Goal: Task Accomplishment & Management: Manage account settings

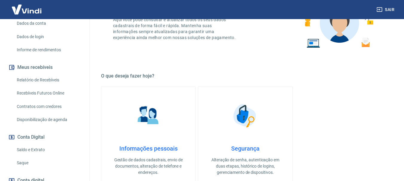
scroll to position [90, 0]
click at [29, 138] on button "Conta Digital" at bounding box center [44, 136] width 75 height 13
click at [27, 147] on link "Saldo e Extrato" at bounding box center [48, 149] width 68 height 12
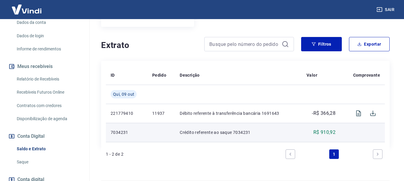
scroll to position [119, 0]
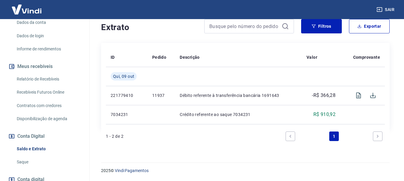
click at [22, 161] on link "Saque" at bounding box center [48, 162] width 68 height 12
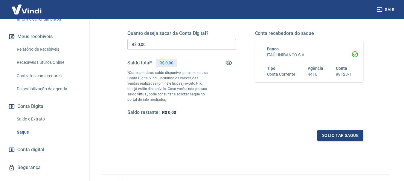
scroll to position [131, 0]
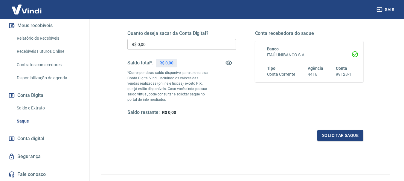
click at [28, 140] on span "Conta digital" at bounding box center [30, 139] width 27 height 8
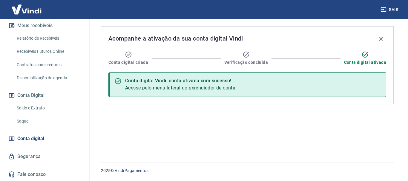
click at [33, 138] on span "Conta digital" at bounding box center [30, 139] width 27 height 8
click at [381, 39] on icon "button" at bounding box center [381, 39] width 4 height 4
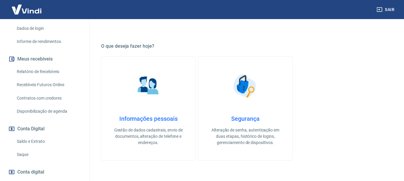
scroll to position [131, 0]
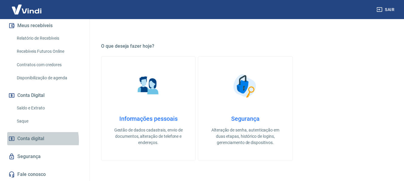
click at [32, 141] on span "Conta digital" at bounding box center [30, 139] width 27 height 8
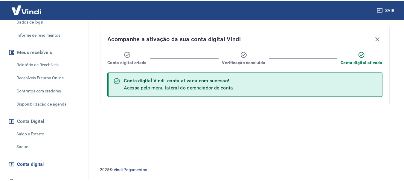
scroll to position [131, 0]
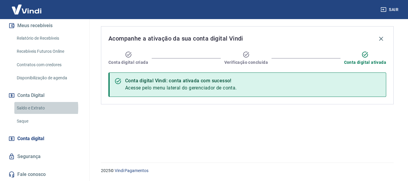
click at [28, 108] on link "Saldo e Extrato" at bounding box center [48, 108] width 68 height 12
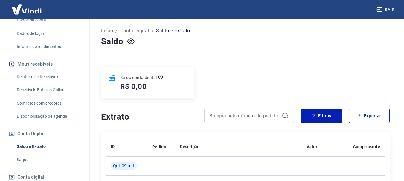
scroll to position [41, 0]
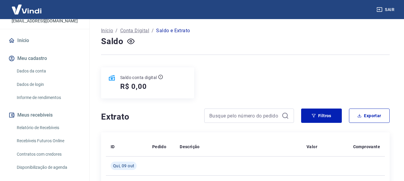
click at [36, 141] on link "Recebíveis Futuros Online" at bounding box center [48, 141] width 68 height 12
click at [129, 43] on icon "button" at bounding box center [130, 41] width 7 height 7
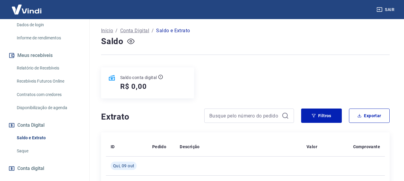
scroll to position [131, 0]
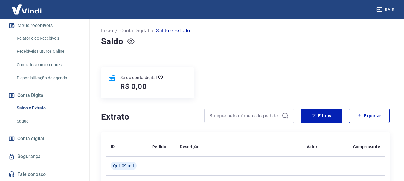
click at [31, 140] on span "Conta digital" at bounding box center [30, 139] width 27 height 8
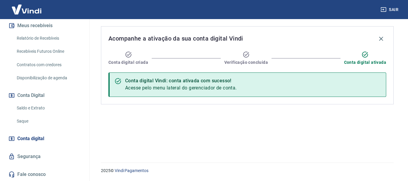
click at [366, 57] on icon at bounding box center [365, 54] width 7 height 7
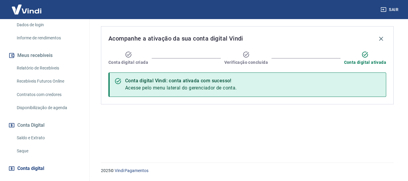
scroll to position [131, 0]
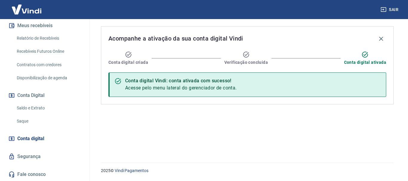
click at [27, 137] on span "Conta digital" at bounding box center [30, 139] width 27 height 8
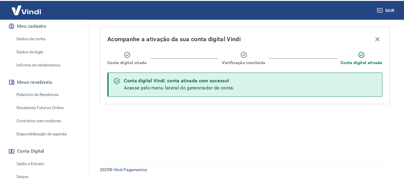
scroll to position [41, 0]
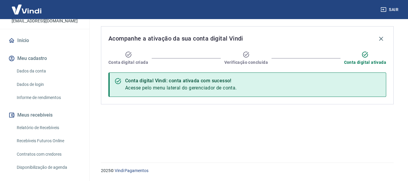
click at [47, 124] on link "Relatório de Recebíveis" at bounding box center [48, 128] width 68 height 12
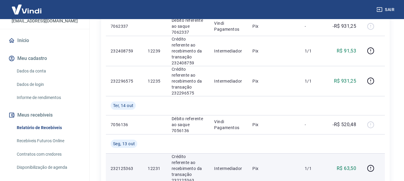
scroll to position [60, 0]
